Goal: Use online tool/utility: Utilize a website feature to perform a specific function

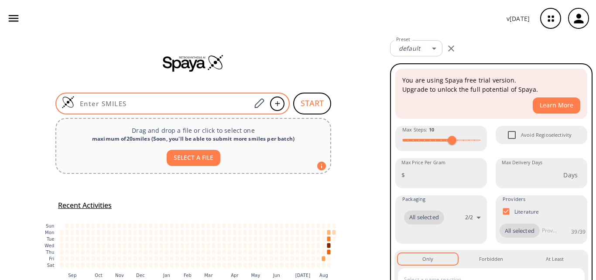
click at [106, 100] on input at bounding box center [163, 103] width 176 height 9
paste input "O=C(OC1=C2C(NC=C2)=CC=C1)C3=CC=CN=C3"
type input "O=C(OC1=C2C(NC=C2)=CC=C1)C3=CC=CN=C3"
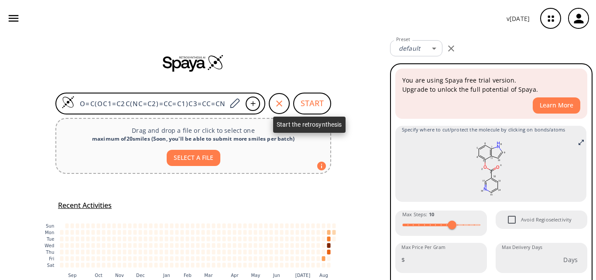
click at [324, 99] on button "START" at bounding box center [312, 103] width 38 height 22
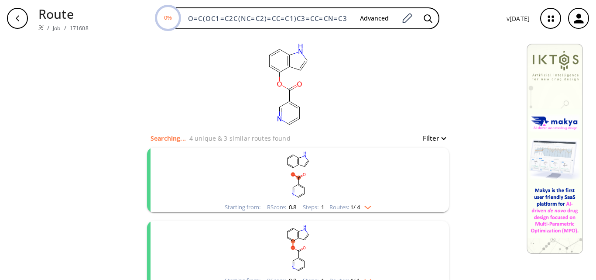
click at [323, 172] on rect "clusters" at bounding box center [297, 174] width 227 height 55
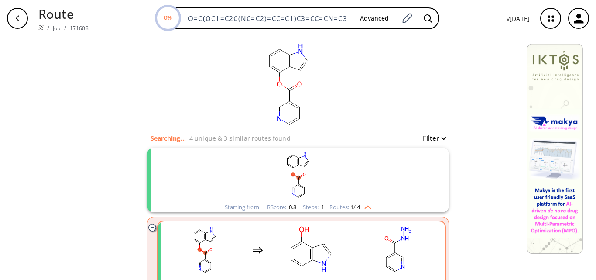
click at [344, 246] on rect "clusters" at bounding box center [311, 249] width 78 height 55
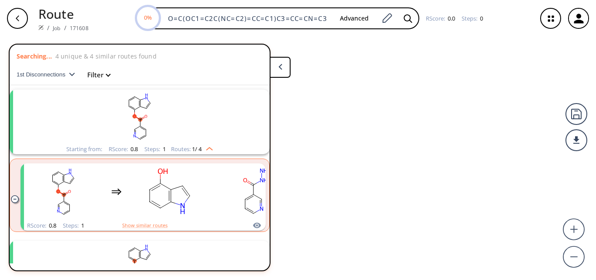
scroll to position [20, 0]
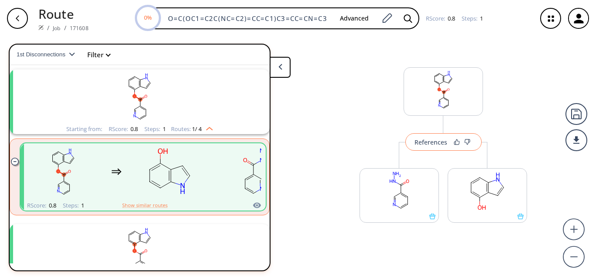
click at [434, 140] on div "References" at bounding box center [430, 142] width 33 height 6
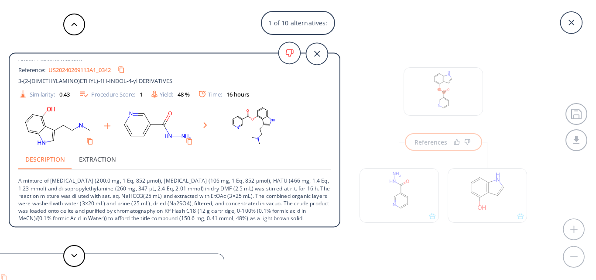
scroll to position [9, 0]
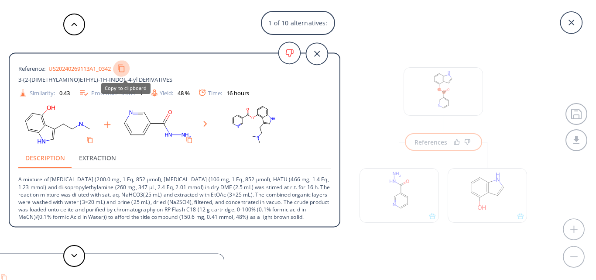
click at [124, 66] on icon "Copy to clipboard" at bounding box center [121, 69] width 7 height 8
click at [72, 256] on icon at bounding box center [74, 255] width 6 height 4
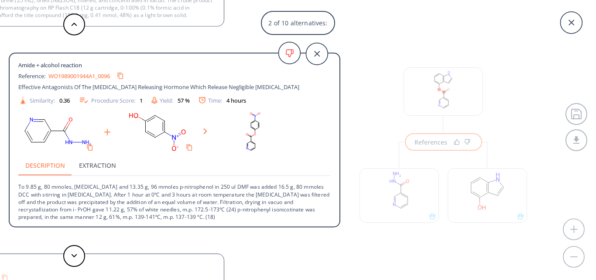
scroll to position [9, 0]
click at [76, 248] on button at bounding box center [74, 256] width 22 height 22
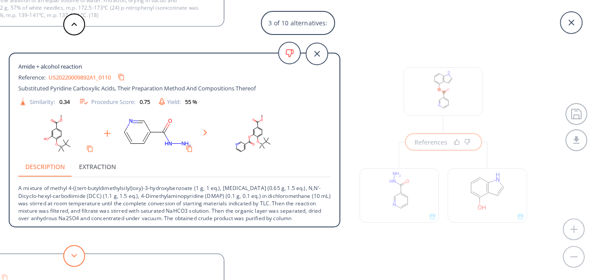
click at [76, 248] on button at bounding box center [74, 256] width 22 height 22
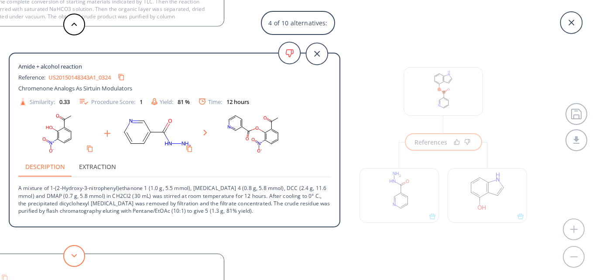
click at [76, 248] on button at bounding box center [74, 256] width 22 height 22
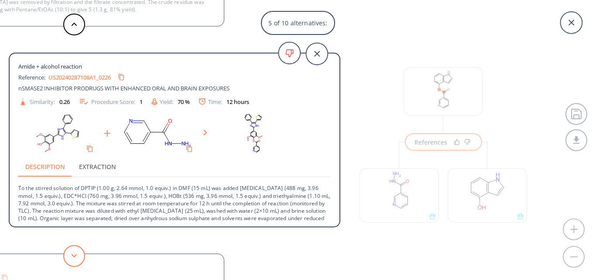
click at [76, 248] on button at bounding box center [74, 256] width 22 height 22
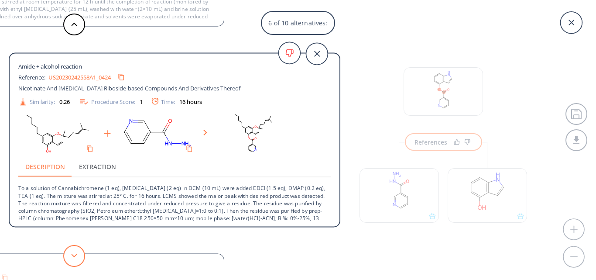
click at [76, 248] on button at bounding box center [74, 256] width 22 height 22
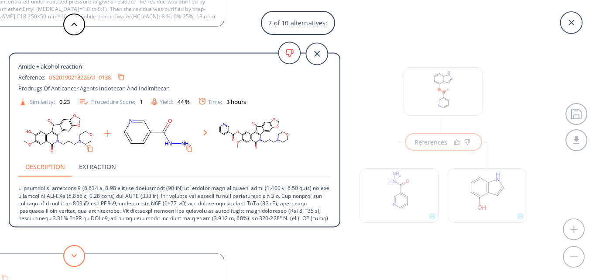
click at [76, 248] on button at bounding box center [74, 256] width 22 height 22
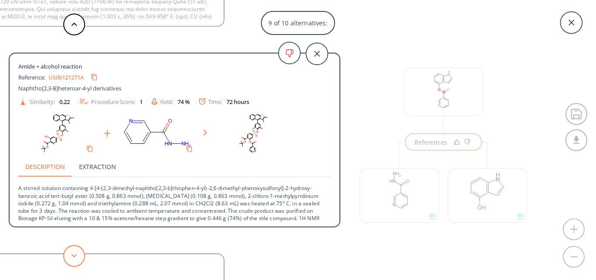
click at [76, 248] on button at bounding box center [74, 256] width 22 height 22
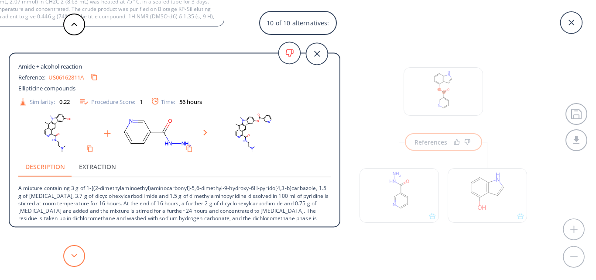
click at [76, 248] on button at bounding box center [74, 256] width 22 height 22
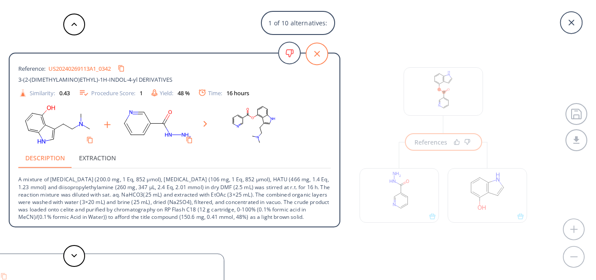
click at [312, 53] on icon at bounding box center [317, 54] width 22 height 22
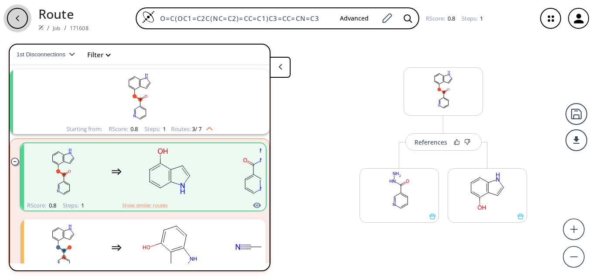
click at [17, 21] on icon "button" at bounding box center [17, 18] width 7 height 7
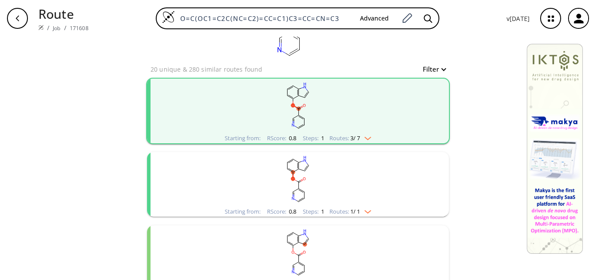
scroll to position [87, 0]
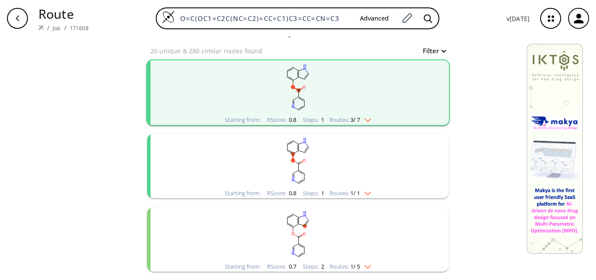
click at [317, 162] on rect "clusters" at bounding box center [297, 160] width 227 height 55
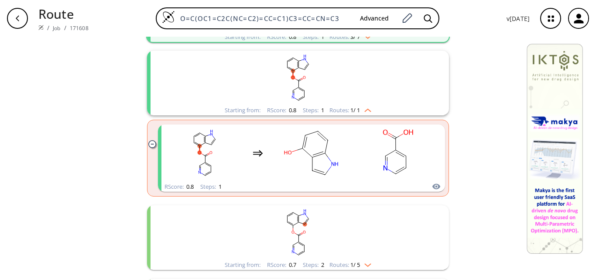
scroll to position [174, 0]
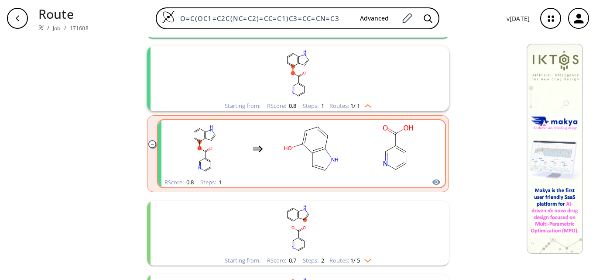
click at [341, 159] on rect "clusters" at bounding box center [311, 148] width 78 height 55
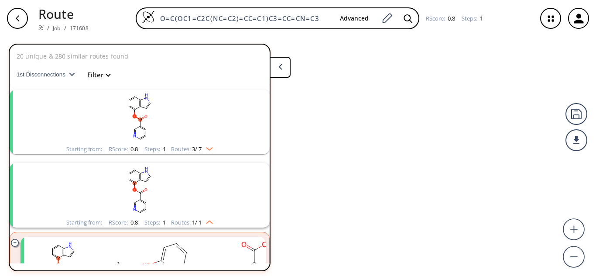
scroll to position [93, 0]
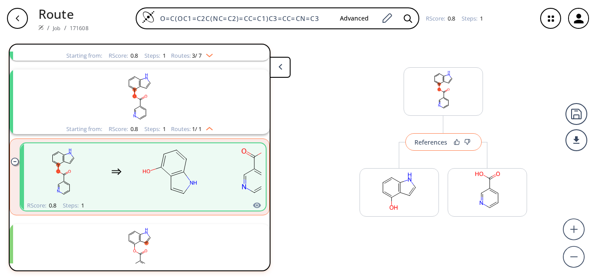
click at [430, 139] on div "References" at bounding box center [430, 142] width 33 height 6
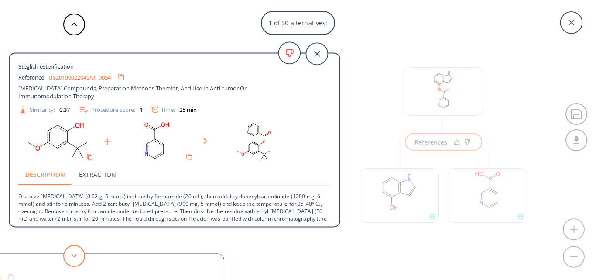
click at [79, 256] on button at bounding box center [74, 256] width 22 height 22
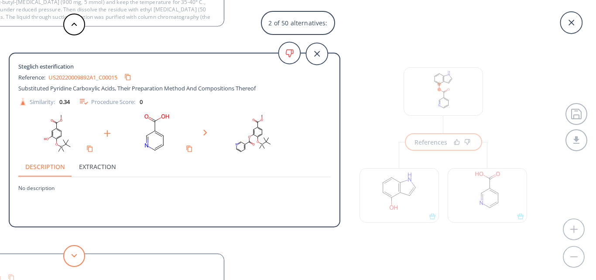
click at [79, 256] on button at bounding box center [74, 256] width 22 height 22
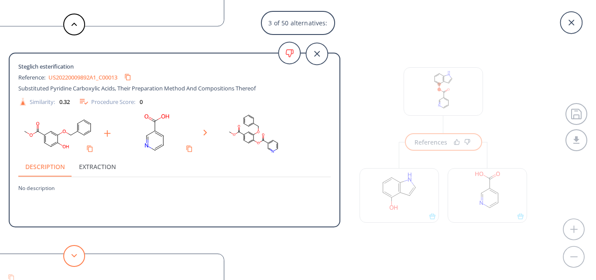
click at [79, 256] on button at bounding box center [74, 256] width 22 height 22
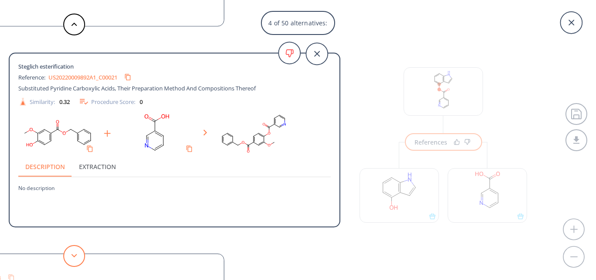
click at [79, 256] on button at bounding box center [74, 256] width 22 height 22
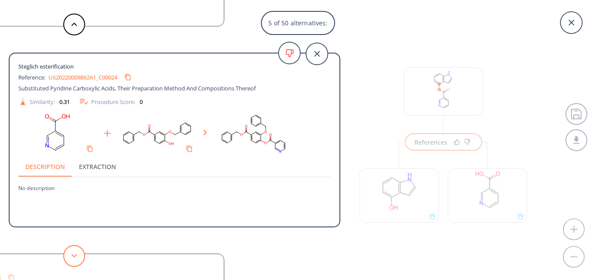
click at [79, 256] on button at bounding box center [74, 256] width 22 height 22
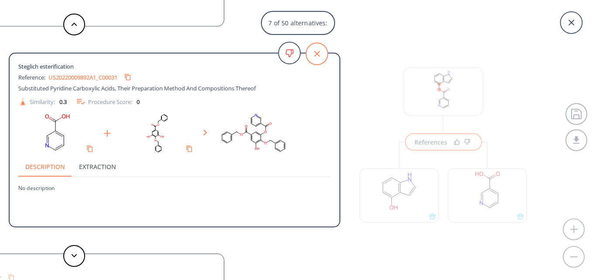
click at [313, 59] on icon at bounding box center [317, 54] width 22 height 22
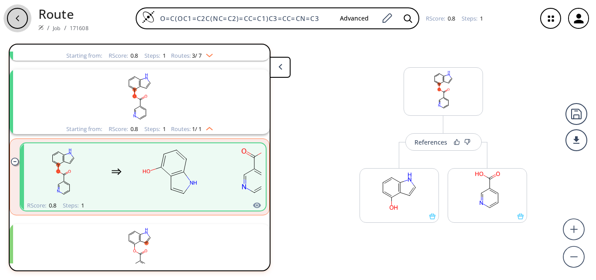
click at [20, 18] on icon "button" at bounding box center [17, 18] width 7 height 7
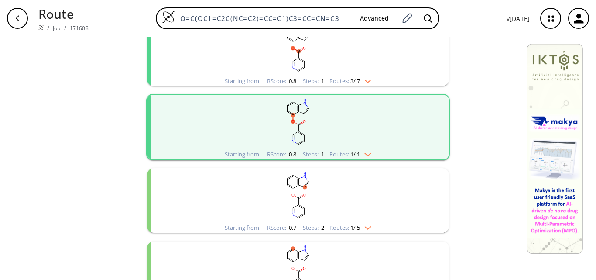
scroll to position [131, 0]
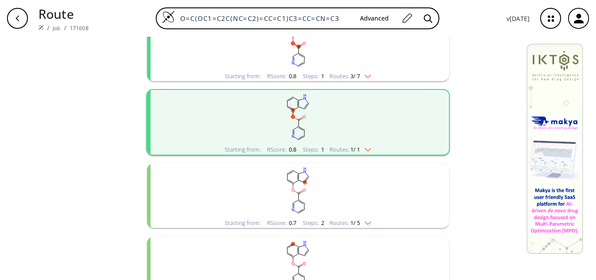
click at [317, 194] on rect "clusters" at bounding box center [297, 190] width 227 height 55
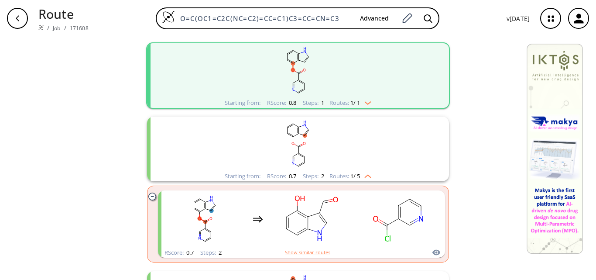
scroll to position [218, 0]
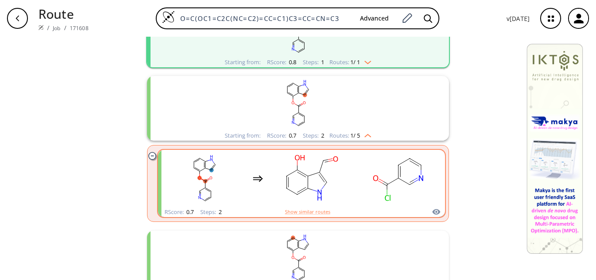
click at [362, 177] on rect "clusters" at bounding box center [398, 178] width 78 height 55
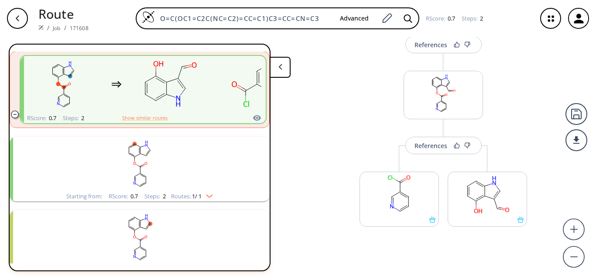
scroll to position [103, 0]
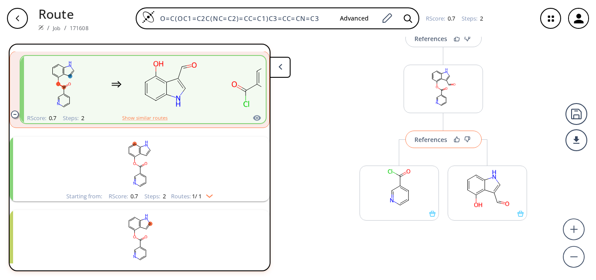
click at [428, 137] on div "References" at bounding box center [430, 139] width 33 height 6
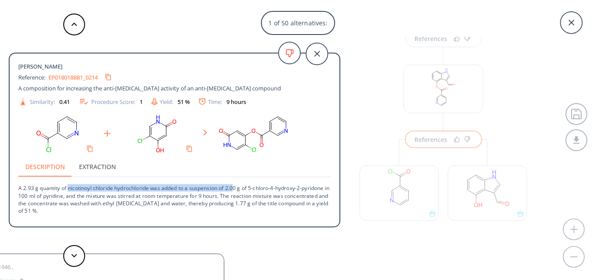
drag, startPoint x: 68, startPoint y: 190, endPoint x: 234, endPoint y: 186, distance: 165.8
click at [234, 186] on p "A 2.93 g quantity of nicotinoyl chloride hydrochloride was added to a suspensio…" at bounding box center [174, 195] width 312 height 37
click at [75, 252] on button at bounding box center [74, 256] width 22 height 22
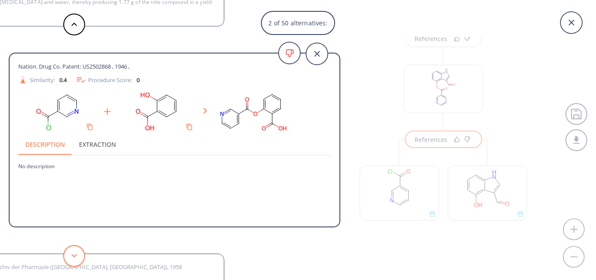
click at [75, 252] on button at bounding box center [74, 256] width 22 height 22
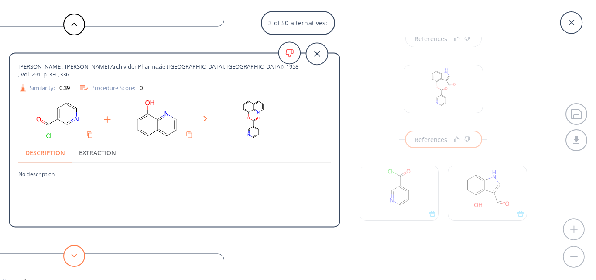
click at [75, 252] on button at bounding box center [74, 256] width 22 height 22
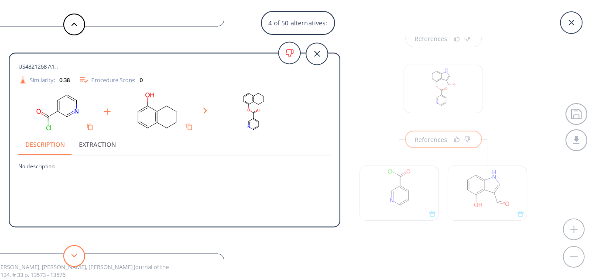
click at [75, 252] on button at bounding box center [74, 256] width 22 height 22
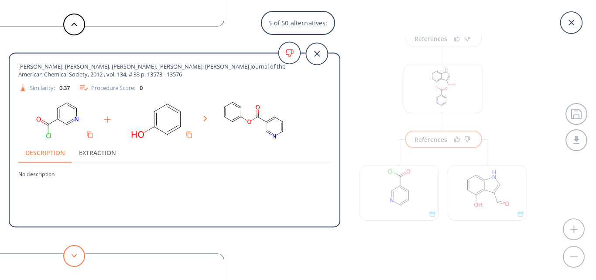
click at [75, 252] on button at bounding box center [74, 256] width 22 height 22
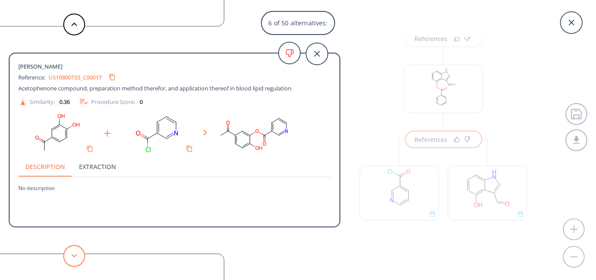
click at [75, 252] on button at bounding box center [74, 256] width 22 height 22
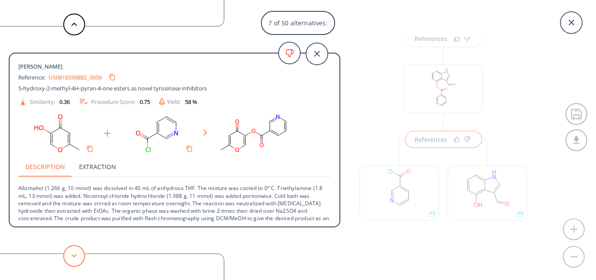
click at [75, 252] on button at bounding box center [74, 256] width 22 height 22
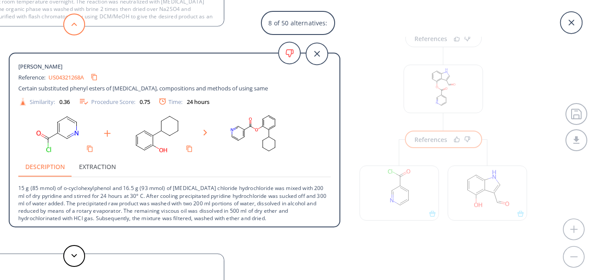
click at [74, 20] on button at bounding box center [74, 25] width 22 height 22
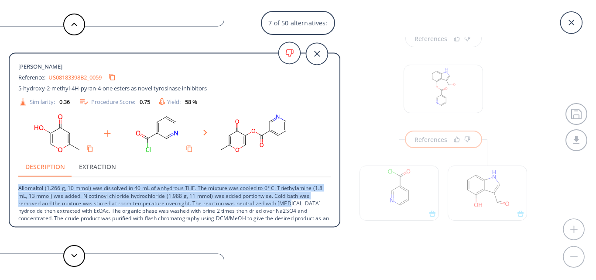
drag, startPoint x: 19, startPoint y: 188, endPoint x: 296, endPoint y: 206, distance: 277.5
click at [296, 206] on p "Allomaltol (1.266 g, 10 mmol) was dissolved in 40 mL of anhydrous THF. The mixt…" at bounding box center [174, 210] width 312 height 67
click at [70, 255] on button at bounding box center [74, 256] width 22 height 22
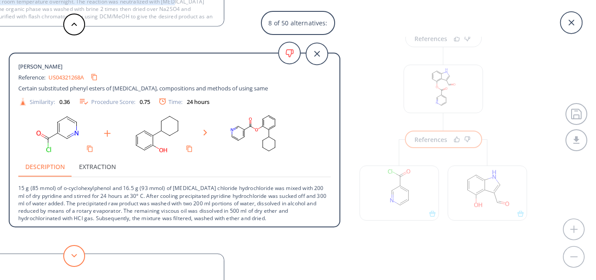
click at [70, 255] on button at bounding box center [74, 256] width 22 height 22
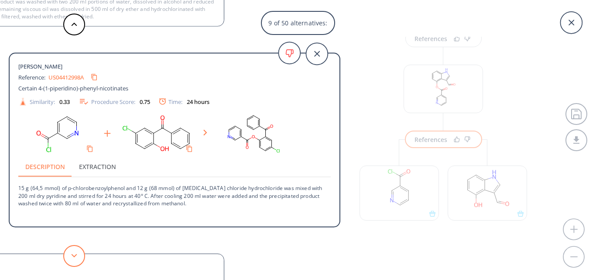
click at [70, 255] on button at bounding box center [74, 256] width 22 height 22
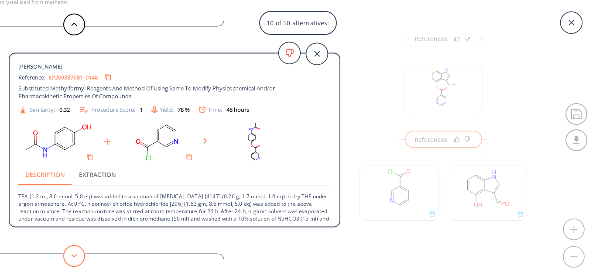
click at [70, 255] on button at bounding box center [74, 256] width 22 height 22
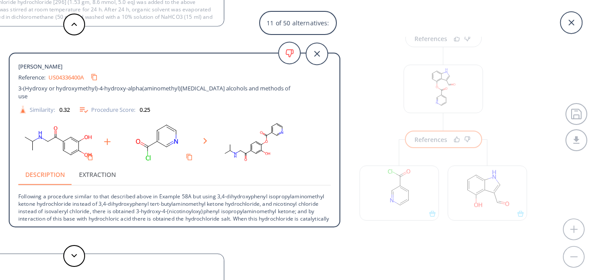
click at [283, 54] on div "[PERSON_NAME] Reference: US04336400A 3-(Hydroxy or hydroxymethyl)-4-hydroxy-alp…" at bounding box center [175, 141] width 330 height 175
click at [323, 51] on icon at bounding box center [317, 54] width 22 height 22
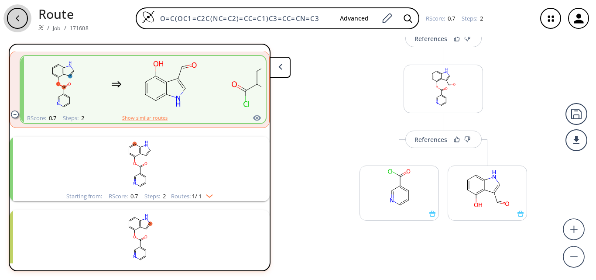
click at [17, 13] on div "button" at bounding box center [17, 18] width 21 height 21
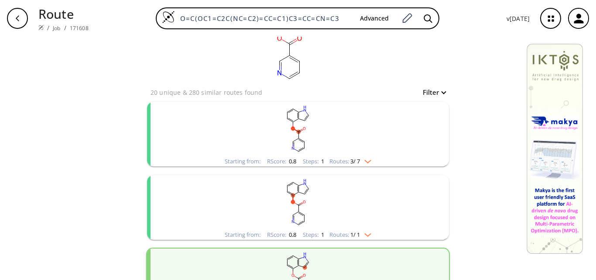
scroll to position [174, 0]
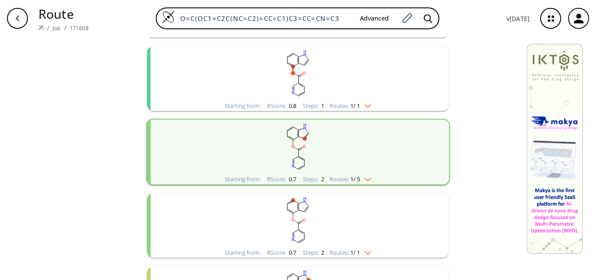
click at [351, 214] on rect "clusters" at bounding box center [297, 220] width 227 height 55
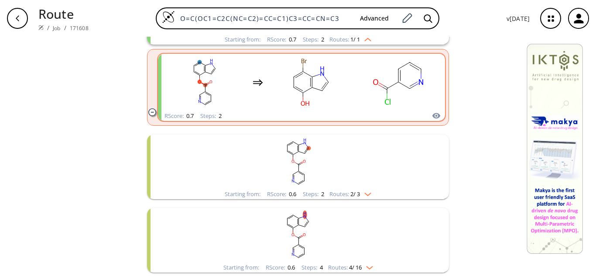
scroll to position [392, 0]
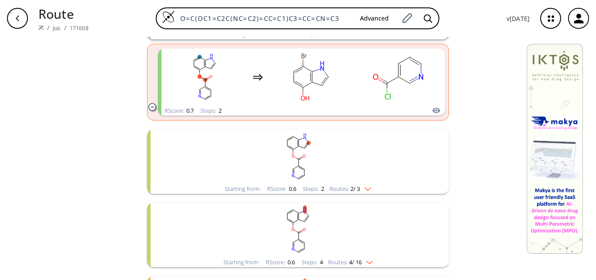
click at [349, 169] on rect "clusters" at bounding box center [297, 156] width 227 height 55
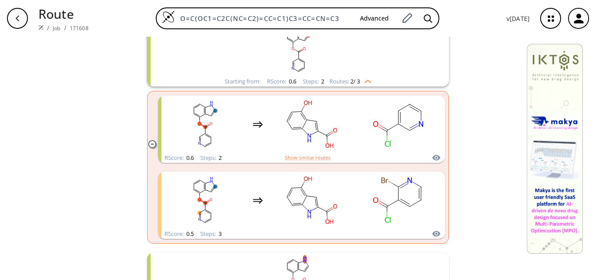
scroll to position [523, 0]
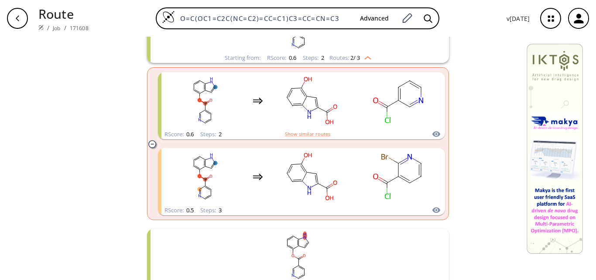
click at [349, 170] on div "clusters" at bounding box center [301, 176] width 272 height 57
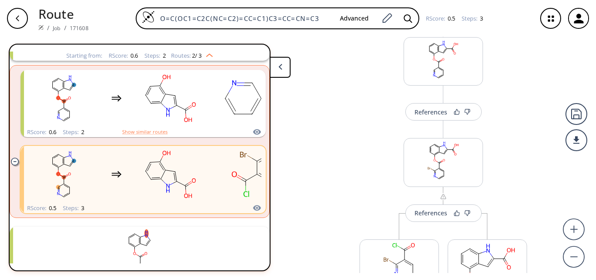
scroll to position [174, 0]
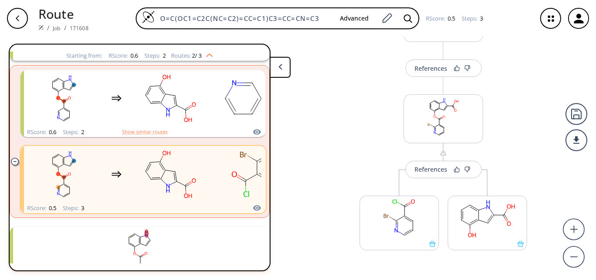
click at [15, 14] on div "button" at bounding box center [17, 18] width 21 height 21
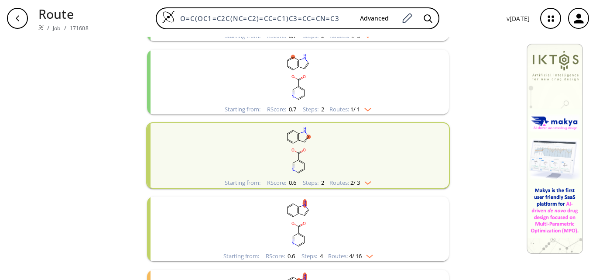
scroll to position [349, 0]
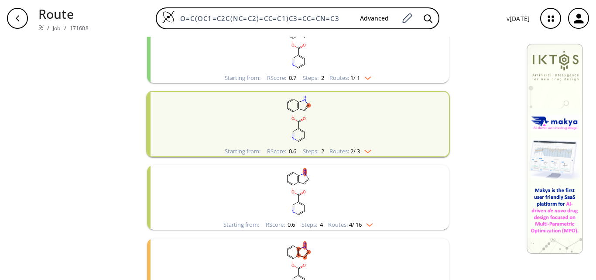
click at [334, 188] on rect "clusters" at bounding box center [297, 192] width 227 height 55
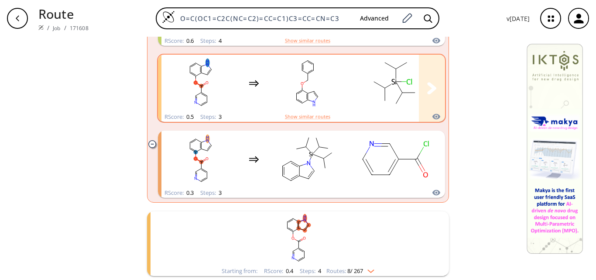
scroll to position [685, 0]
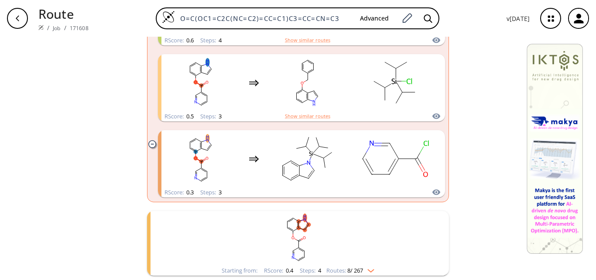
click at [327, 243] on rect "clusters" at bounding box center [297, 238] width 227 height 55
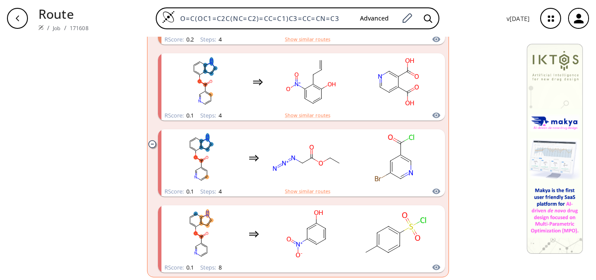
scroll to position [1297, 0]
